Goal: Task Accomplishment & Management: Manage account settings

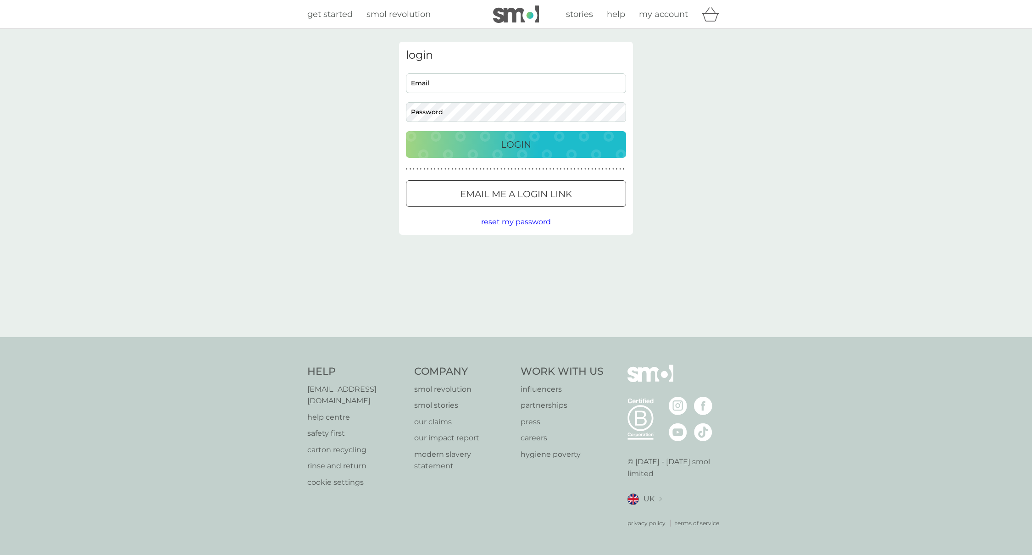
click at [479, 89] on input "Email" at bounding box center [516, 83] width 220 height 20
type input "michael.marsland73@gmail.com"
click at [522, 141] on p "Login" at bounding box center [516, 144] width 30 height 15
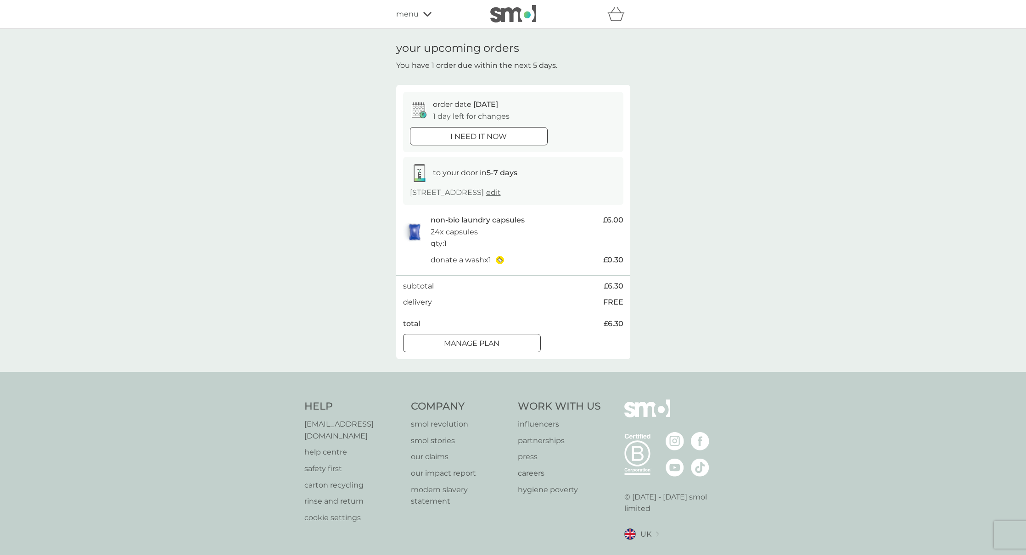
click at [427, 19] on div "menu" at bounding box center [435, 14] width 78 height 12
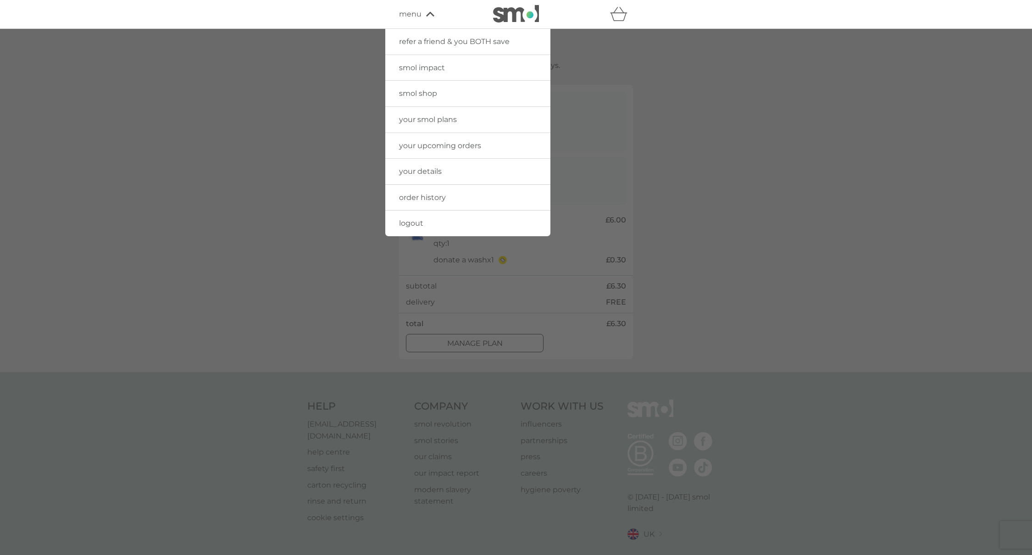
click at [439, 117] on span "your smol plans" at bounding box center [428, 119] width 58 height 9
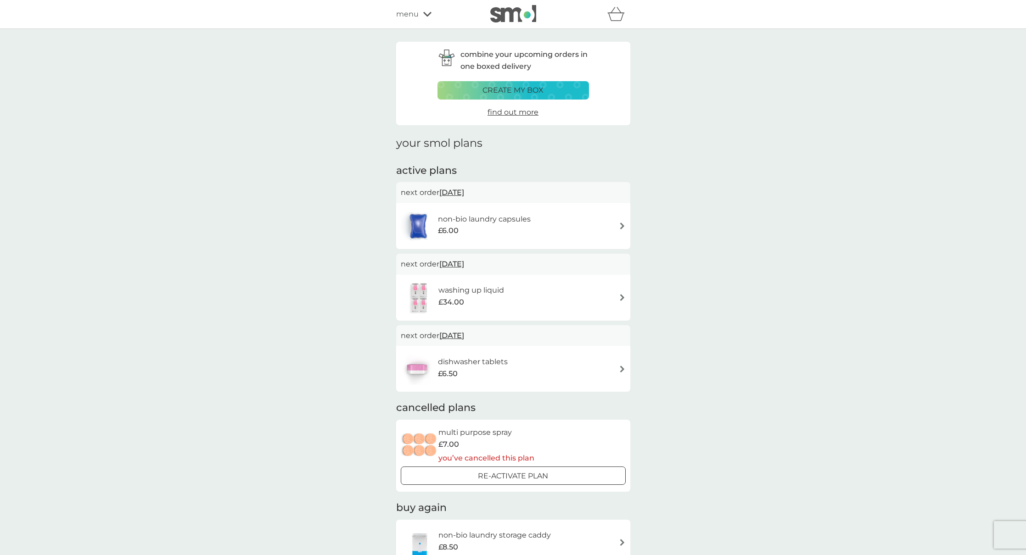
click at [452, 291] on h6 "washing up liquid" at bounding box center [471, 291] width 66 height 12
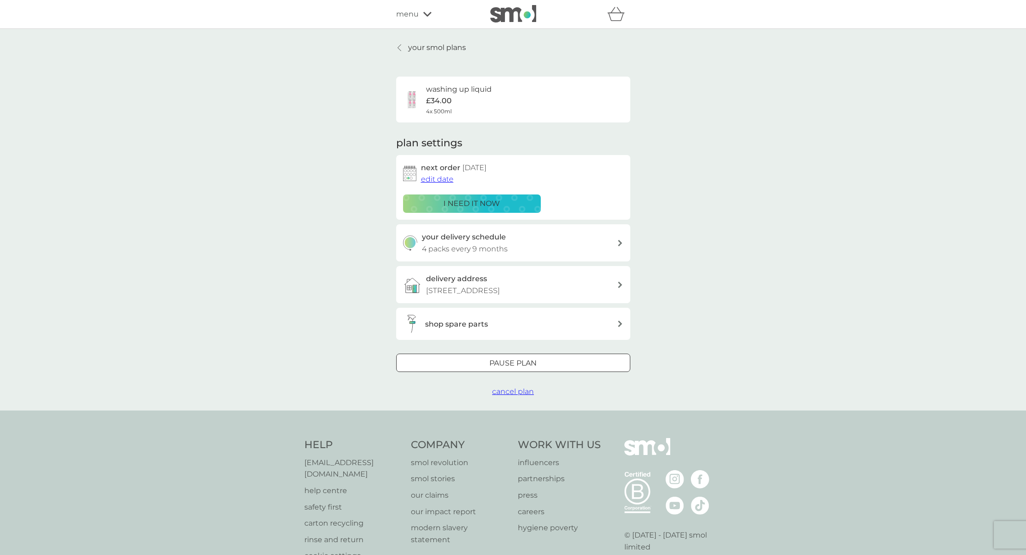
click at [433, 182] on span "edit date" at bounding box center [437, 179] width 33 height 9
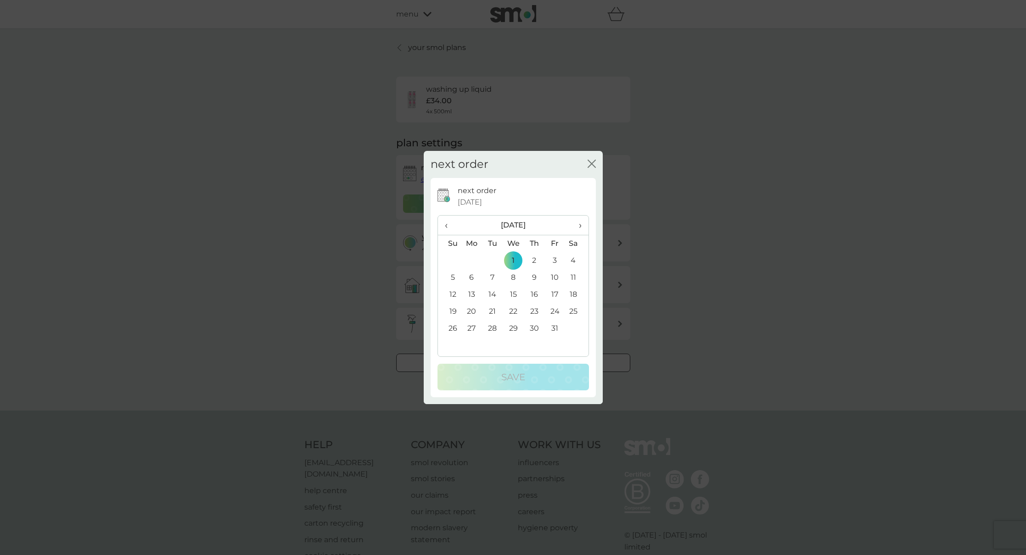
click at [447, 228] on span "‹" at bounding box center [450, 225] width 10 height 19
click at [556, 280] on td "12" at bounding box center [555, 277] width 21 height 17
click at [536, 378] on div "Save" at bounding box center [512, 377] width 133 height 15
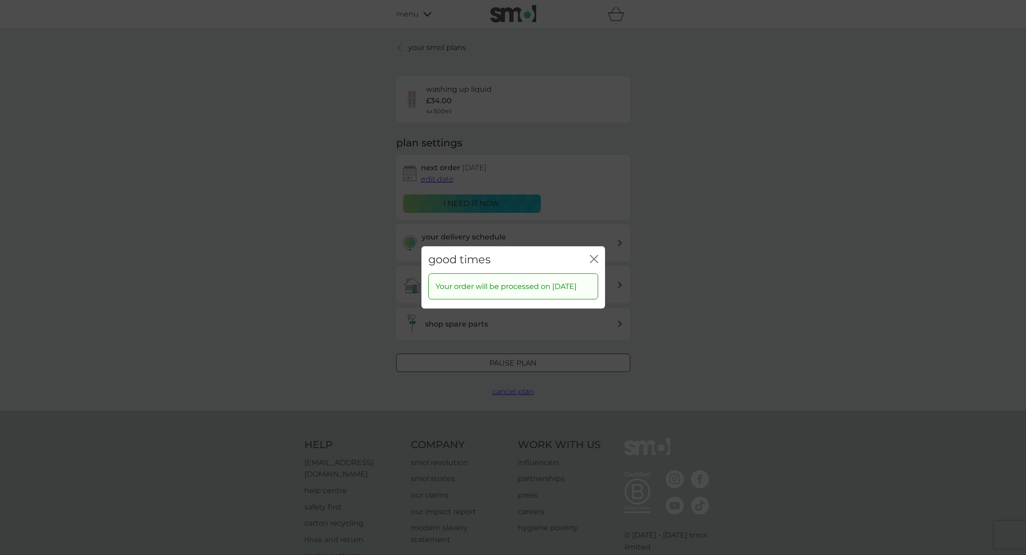
click at [593, 256] on icon "close" at bounding box center [592, 259] width 4 height 7
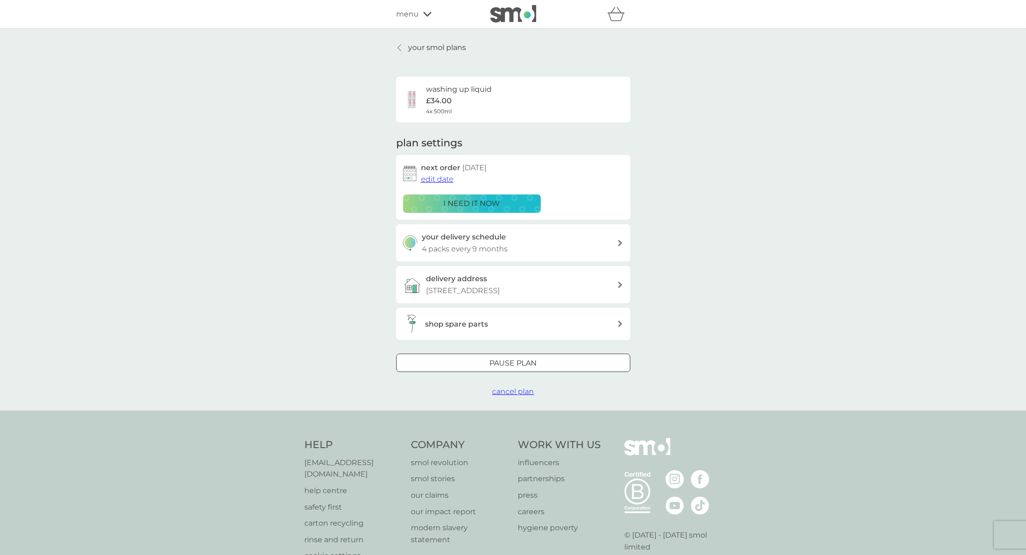
click at [433, 179] on span "edit date" at bounding box center [437, 179] width 33 height 9
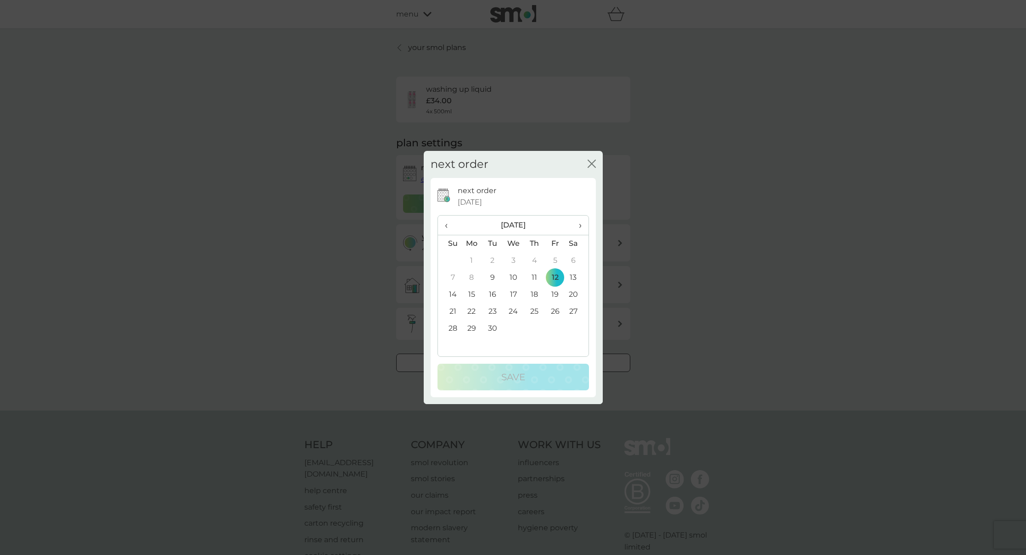
click at [511, 279] on td "10" at bounding box center [512, 277] width 21 height 17
click at [517, 290] on td "17" at bounding box center [512, 294] width 21 height 17
click at [529, 375] on div "Save" at bounding box center [512, 377] width 133 height 15
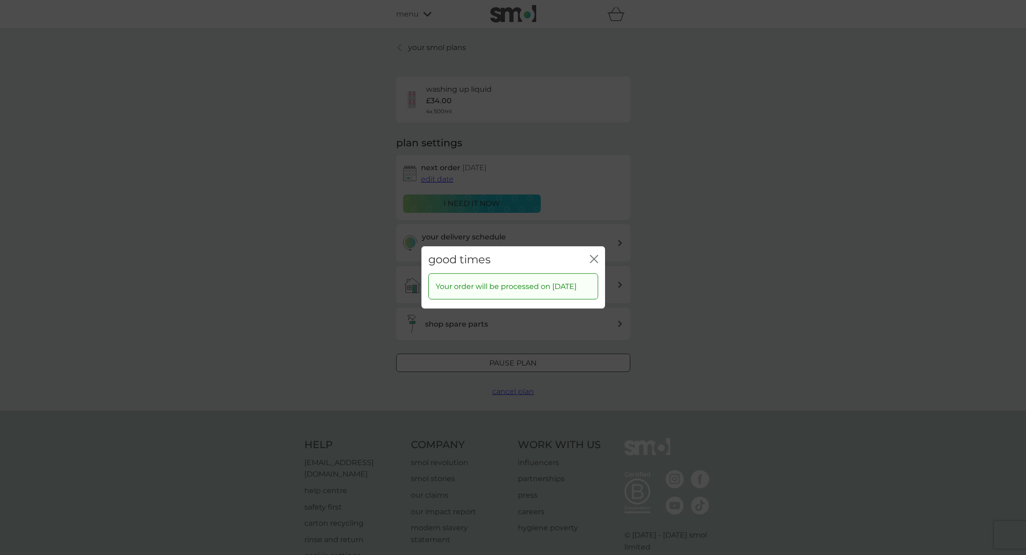
click at [593, 255] on icon "close" at bounding box center [594, 259] width 8 height 8
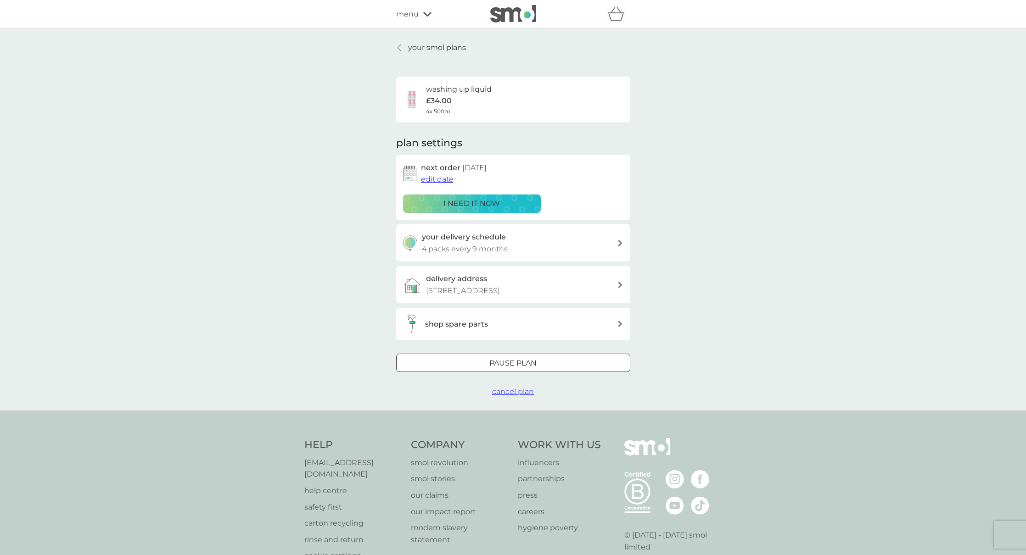
click at [522, 248] on div "your delivery schedule 4 packs every 9 months" at bounding box center [519, 242] width 195 height 23
select select "7"
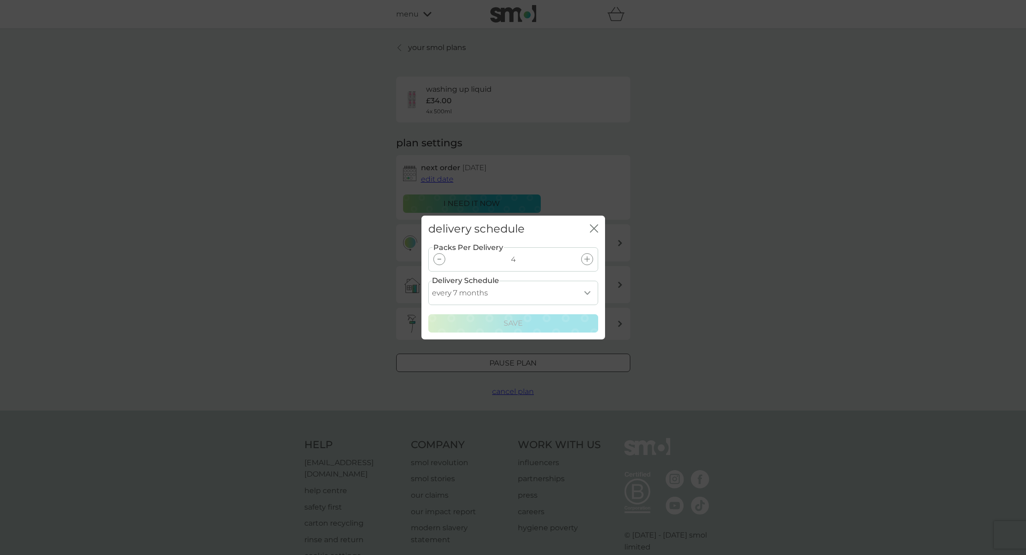
click at [580, 293] on select "every 1 month every 2 months every 3 months every 4 months every 5 months every…" at bounding box center [513, 293] width 170 height 24
click at [594, 223] on div "close" at bounding box center [594, 229] width 8 height 13
click at [593, 228] on icon "close" at bounding box center [592, 228] width 4 height 7
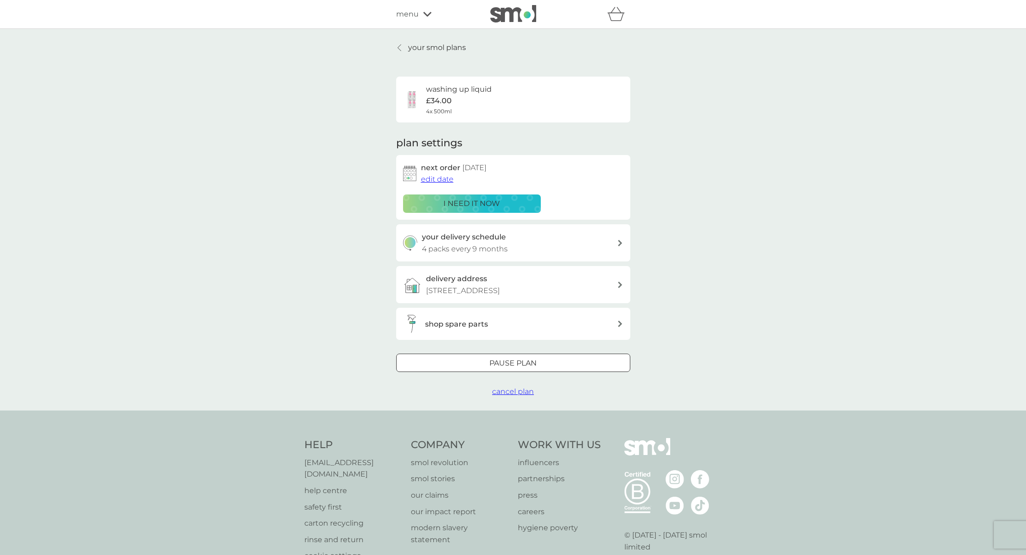
click at [619, 244] on icon at bounding box center [620, 243] width 4 height 6
select select "7"
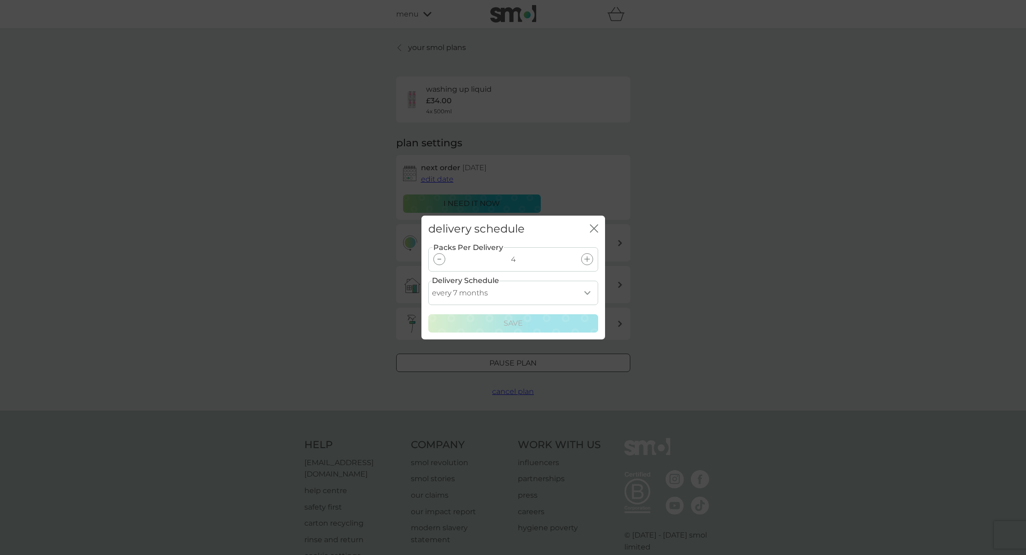
click at [505, 297] on select "every 1 month every 2 months every 3 months every 4 months every 5 months every…" at bounding box center [513, 293] width 170 height 24
click at [596, 229] on icon "close" at bounding box center [594, 228] width 8 height 8
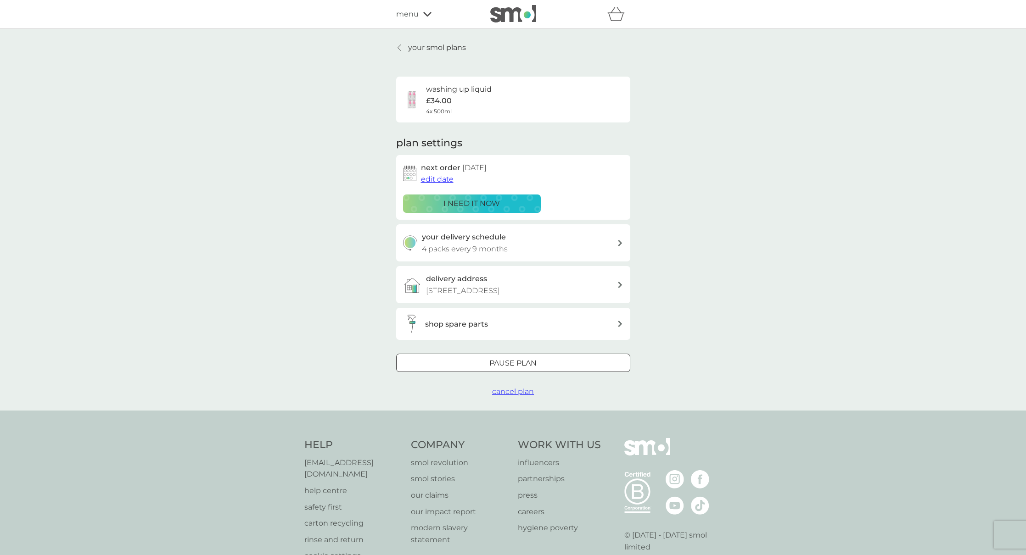
click at [508, 250] on div "your delivery schedule 4 packs every 9 months" at bounding box center [519, 242] width 195 height 23
select select "7"
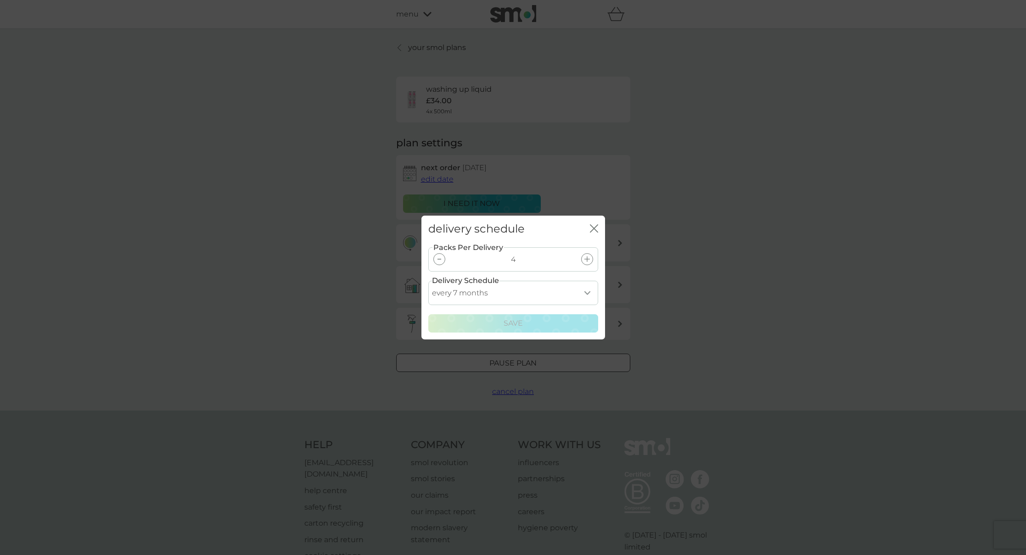
click at [505, 296] on select "every 1 month every 2 months every 3 months every 4 months every 5 months every…" at bounding box center [513, 293] width 170 height 24
click at [428, 281] on select "every 1 month every 2 months every 3 months every 4 months every 5 months every…" at bounding box center [513, 293] width 170 height 24
click at [594, 228] on icon "close" at bounding box center [596, 228] width 4 height 7
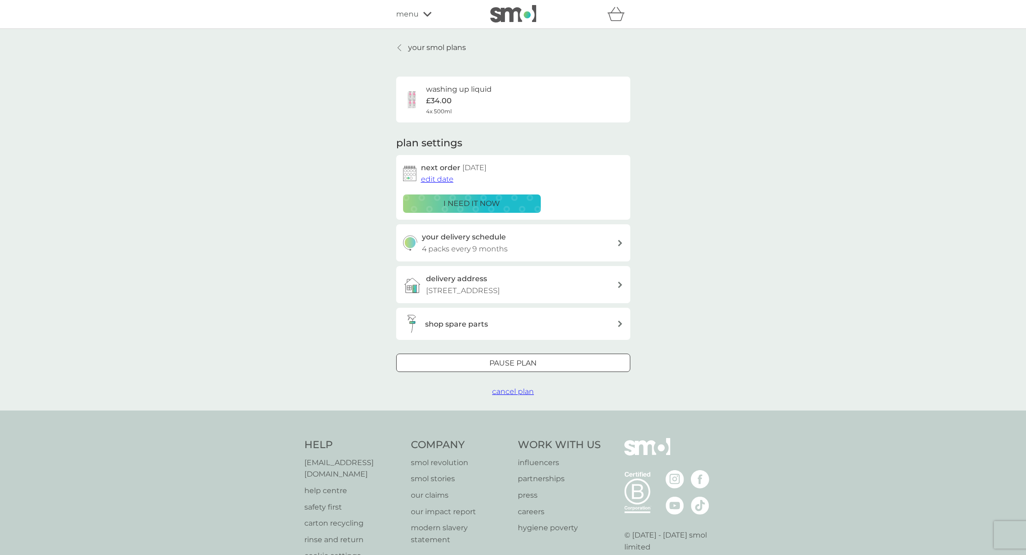
click at [430, 49] on p "your smol plans" at bounding box center [437, 48] width 58 height 12
